Goal: Information Seeking & Learning: Learn about a topic

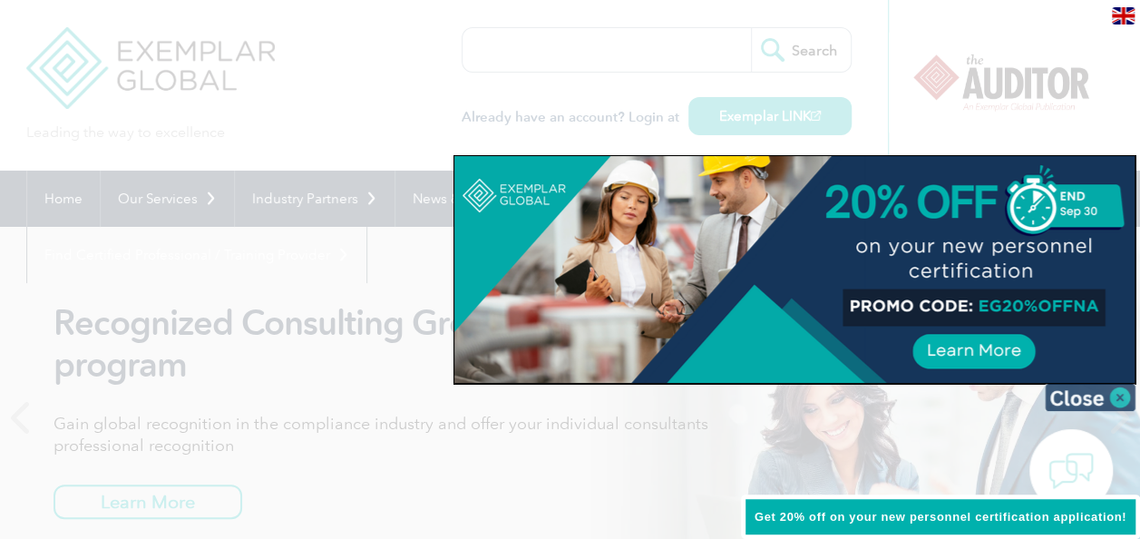
click at [1123, 394] on img at bounding box center [1090, 397] width 91 height 27
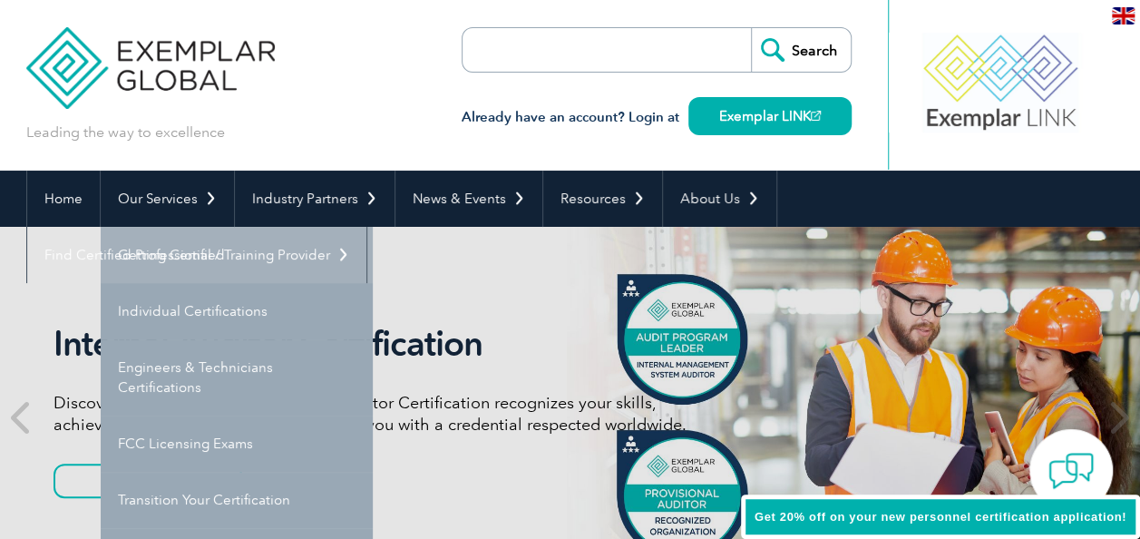
click at [174, 254] on link "Getting Certified" at bounding box center [237, 255] width 272 height 56
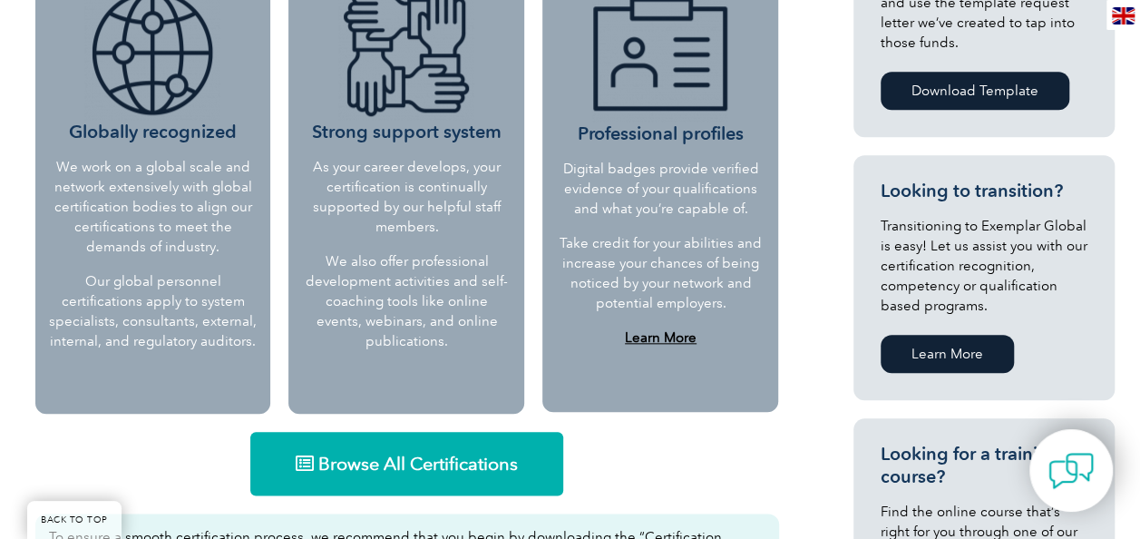
scroll to position [883, 0]
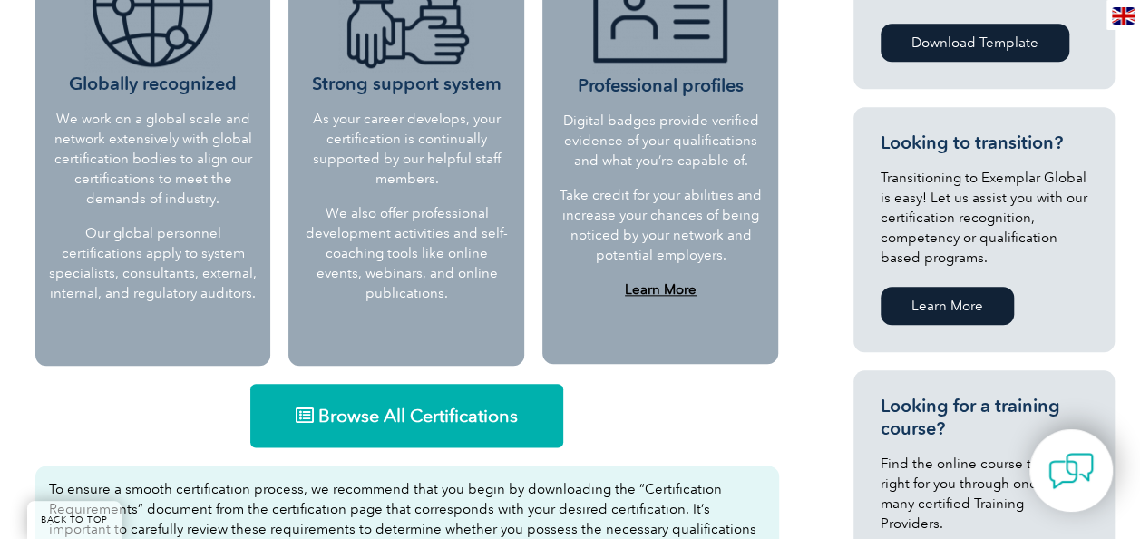
click at [419, 410] on span "Browse All Certifications" at bounding box center [417, 415] width 199 height 18
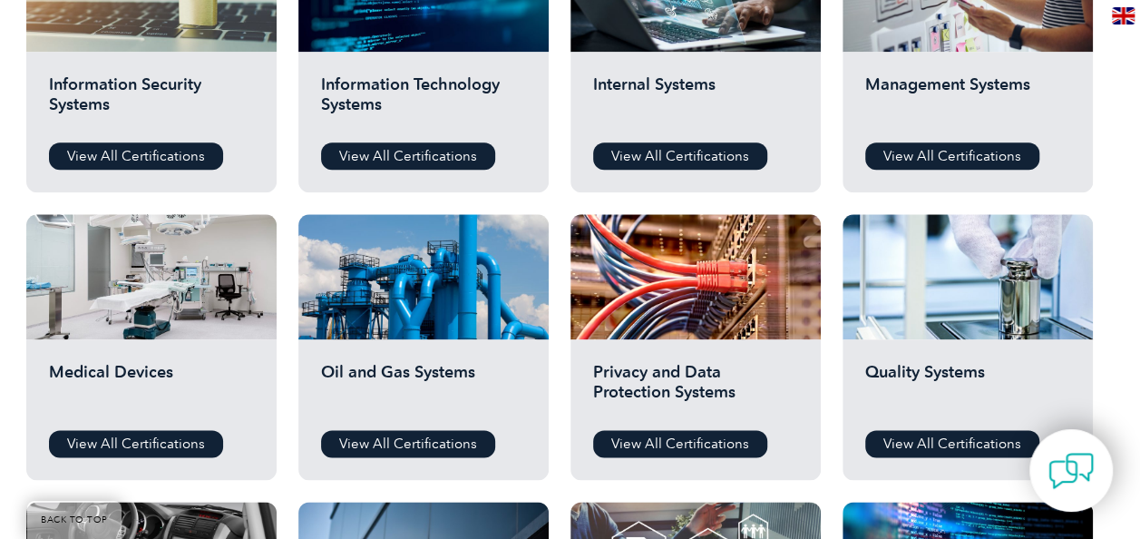
scroll to position [1052, 0]
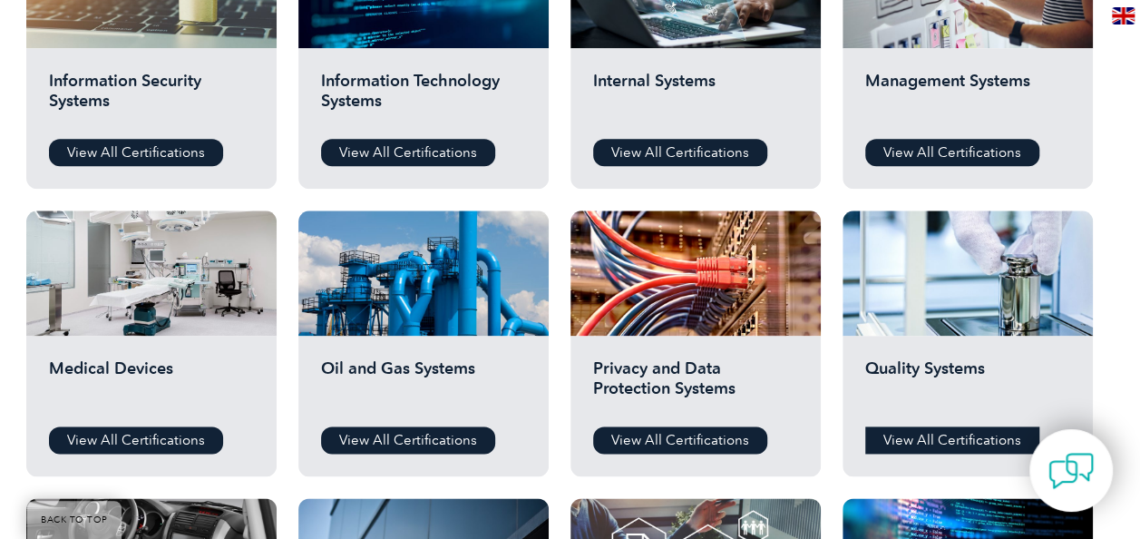
click at [932, 447] on link "View All Certifications" at bounding box center [952, 439] width 174 height 27
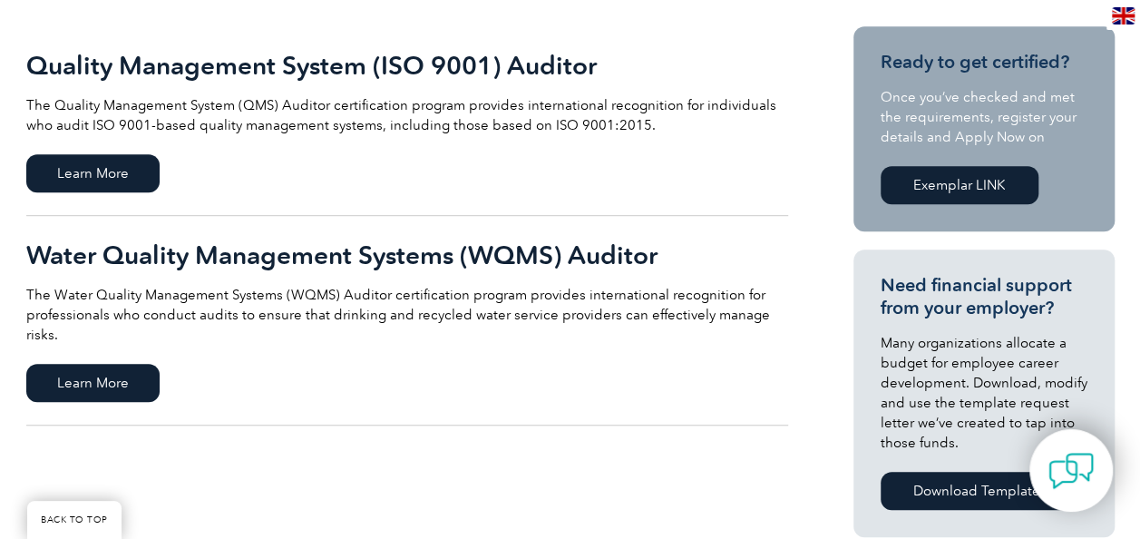
scroll to position [430, 0]
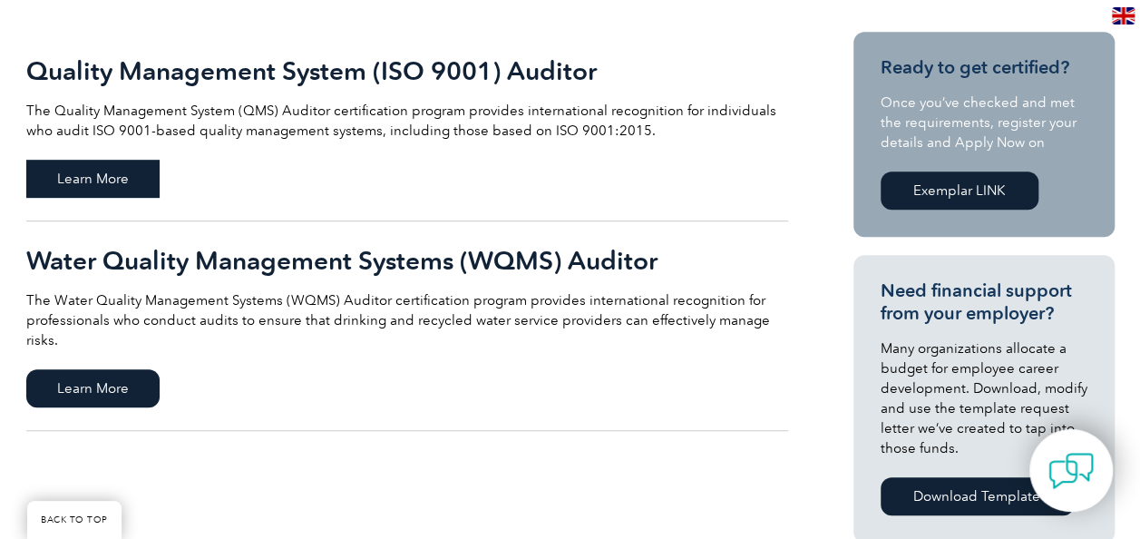
click at [92, 175] on span "Learn More" at bounding box center [92, 179] width 133 height 38
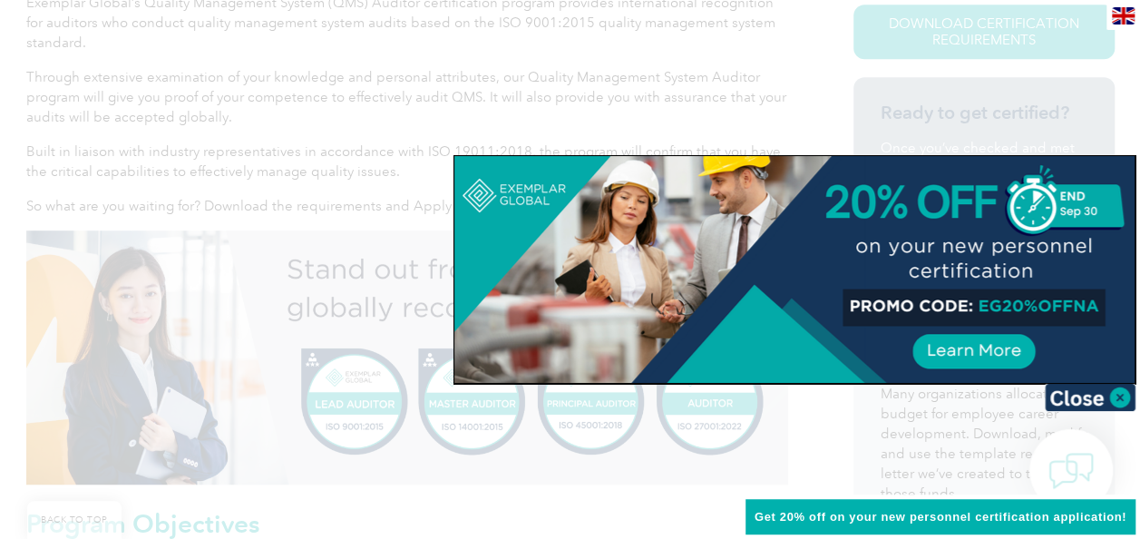
scroll to position [530, 0]
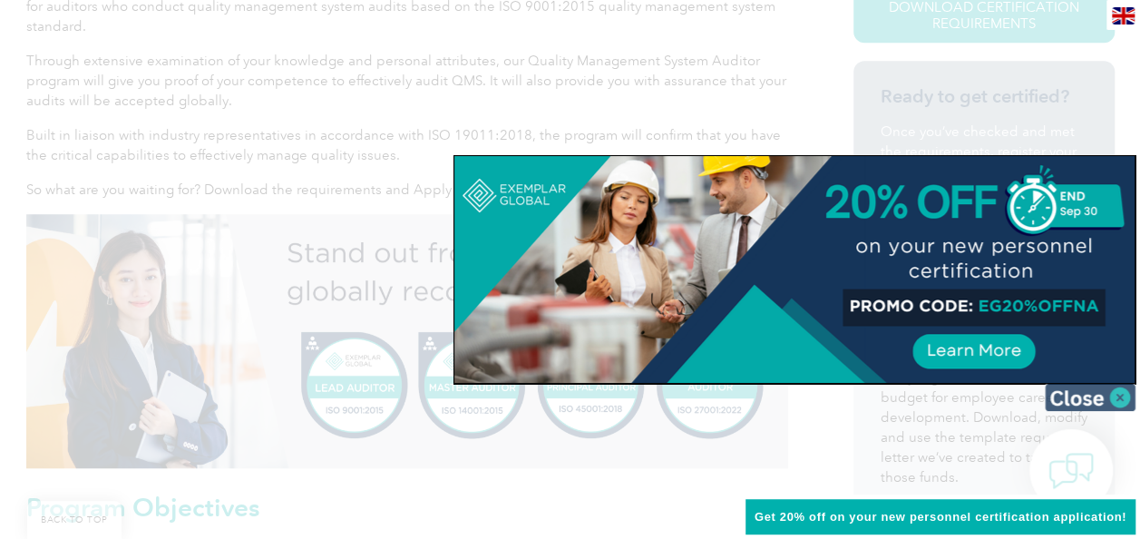
click at [1115, 393] on img at bounding box center [1090, 397] width 91 height 27
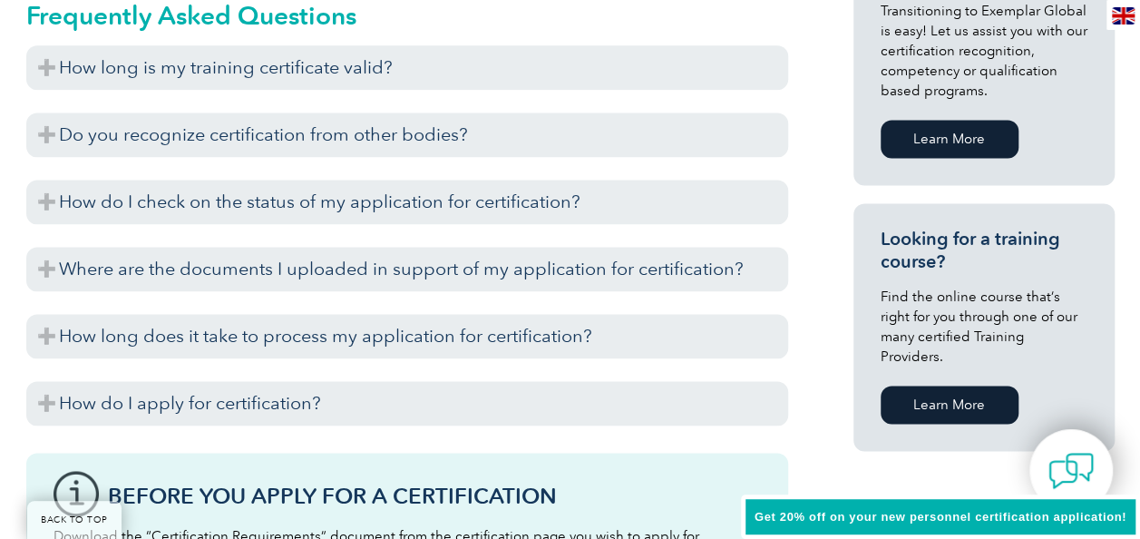
scroll to position [1188, 0]
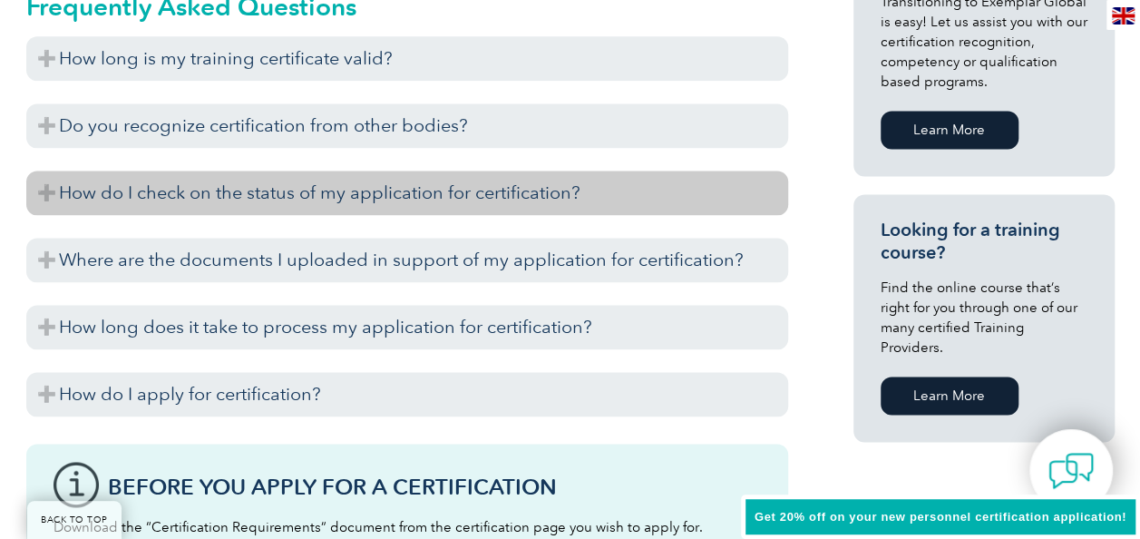
click at [45, 193] on h3 "How do I check on the status of my application for certification?" at bounding box center [407, 192] width 762 height 44
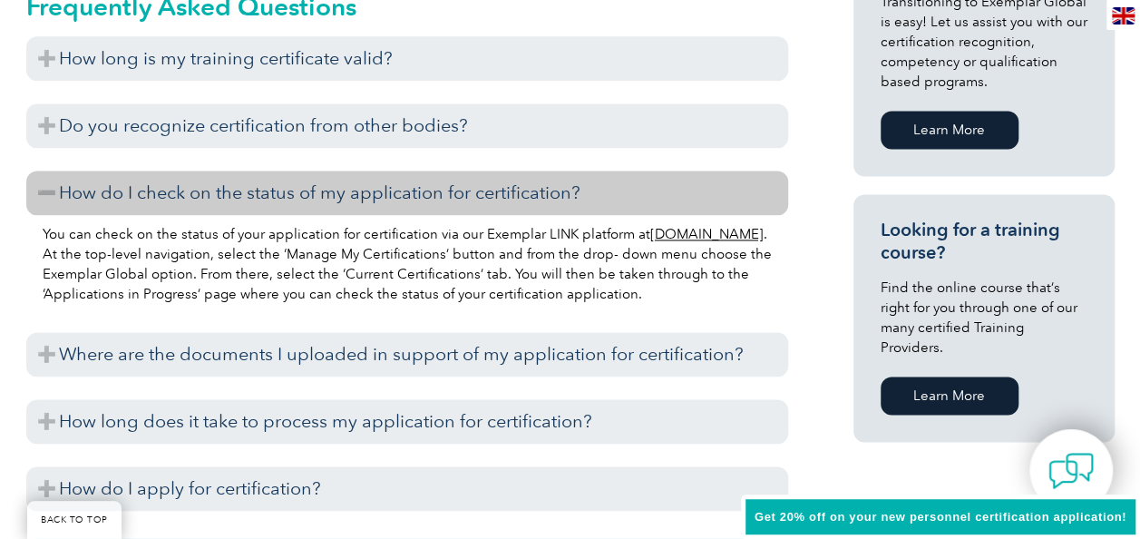
click at [38, 193] on h3 "How do I check on the status of my application for certification?" at bounding box center [407, 192] width 762 height 44
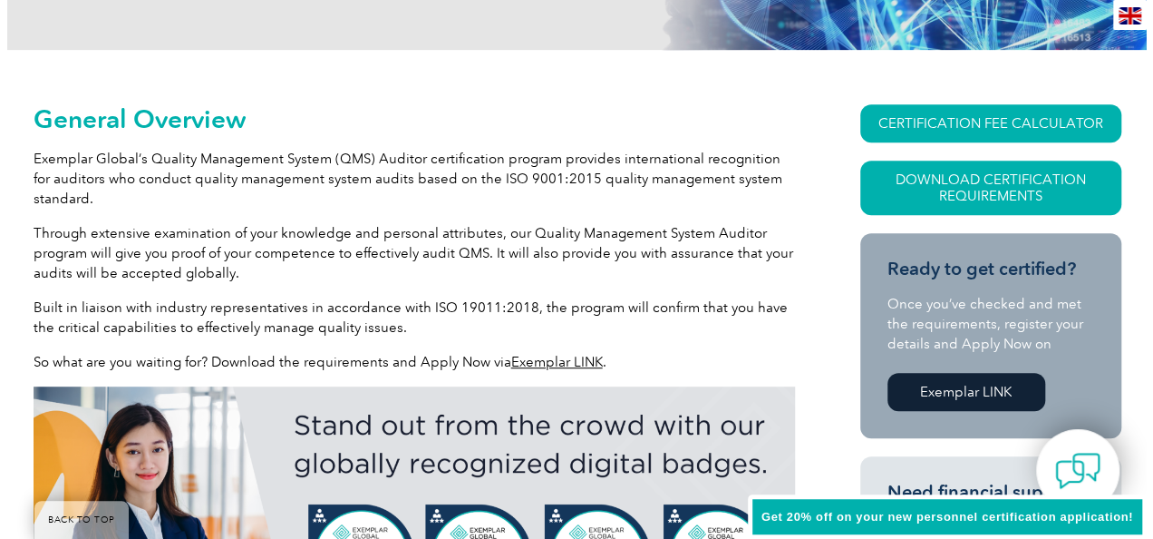
scroll to position [328, 0]
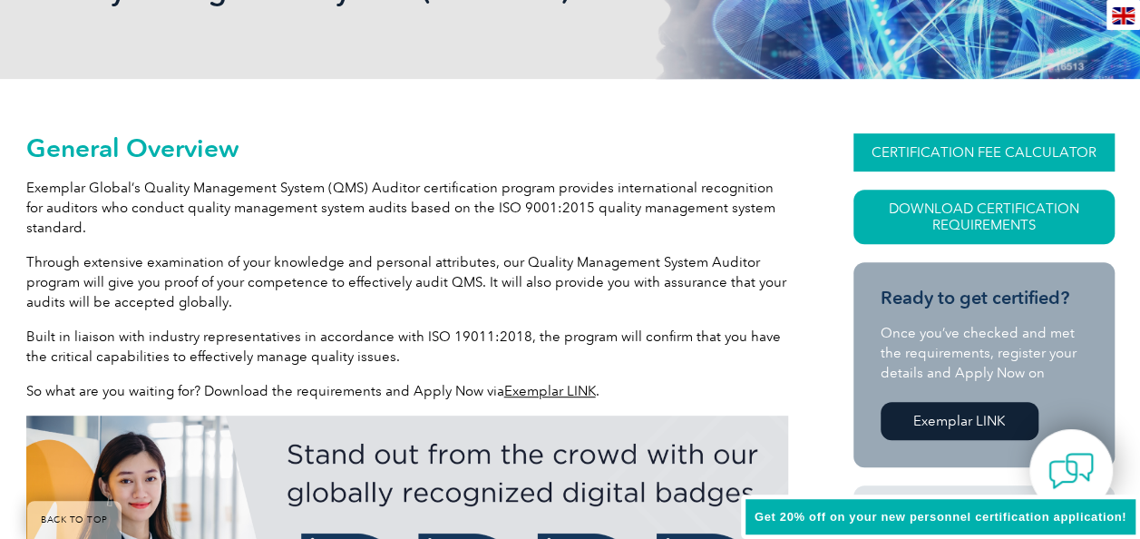
click at [1015, 151] on link "CERTIFICATION FEE CALCULATOR" at bounding box center [983, 152] width 261 height 38
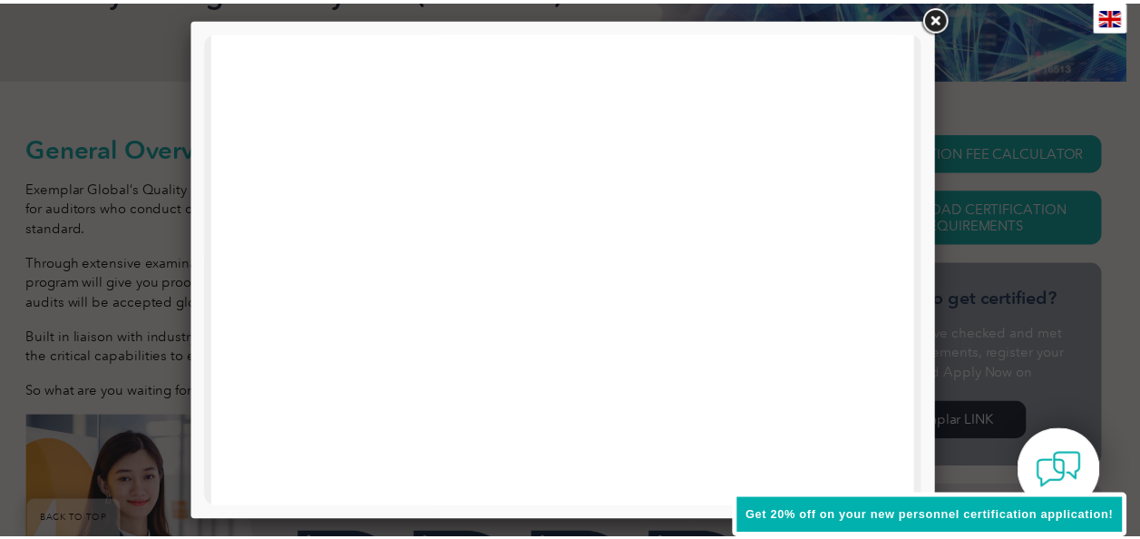
scroll to position [0, 0]
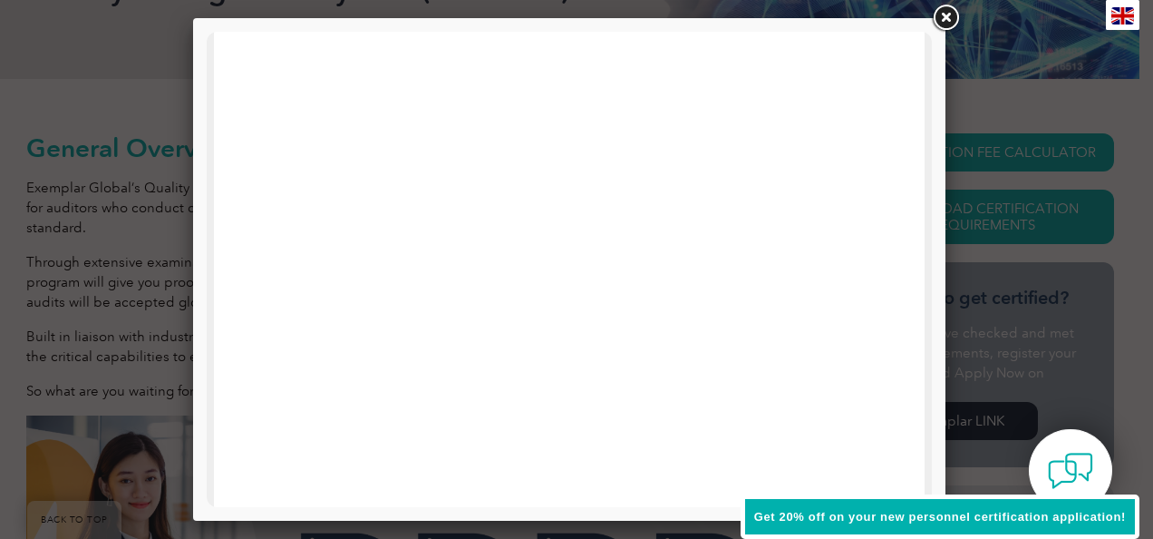
click at [948, 22] on link at bounding box center [945, 18] width 33 height 33
